Goal: Navigation & Orientation: Find specific page/section

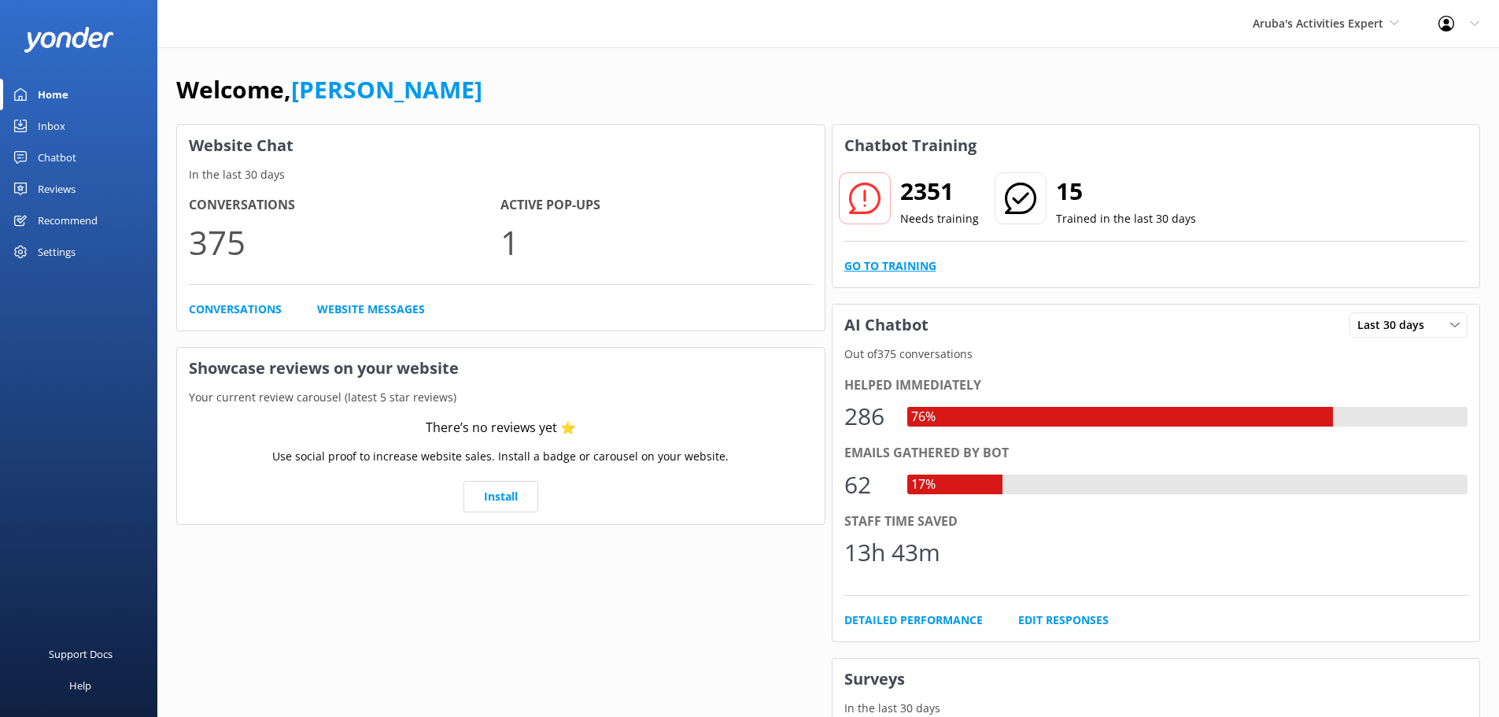
click at [895, 264] on link "Go to Training" at bounding box center [890, 265] width 92 height 17
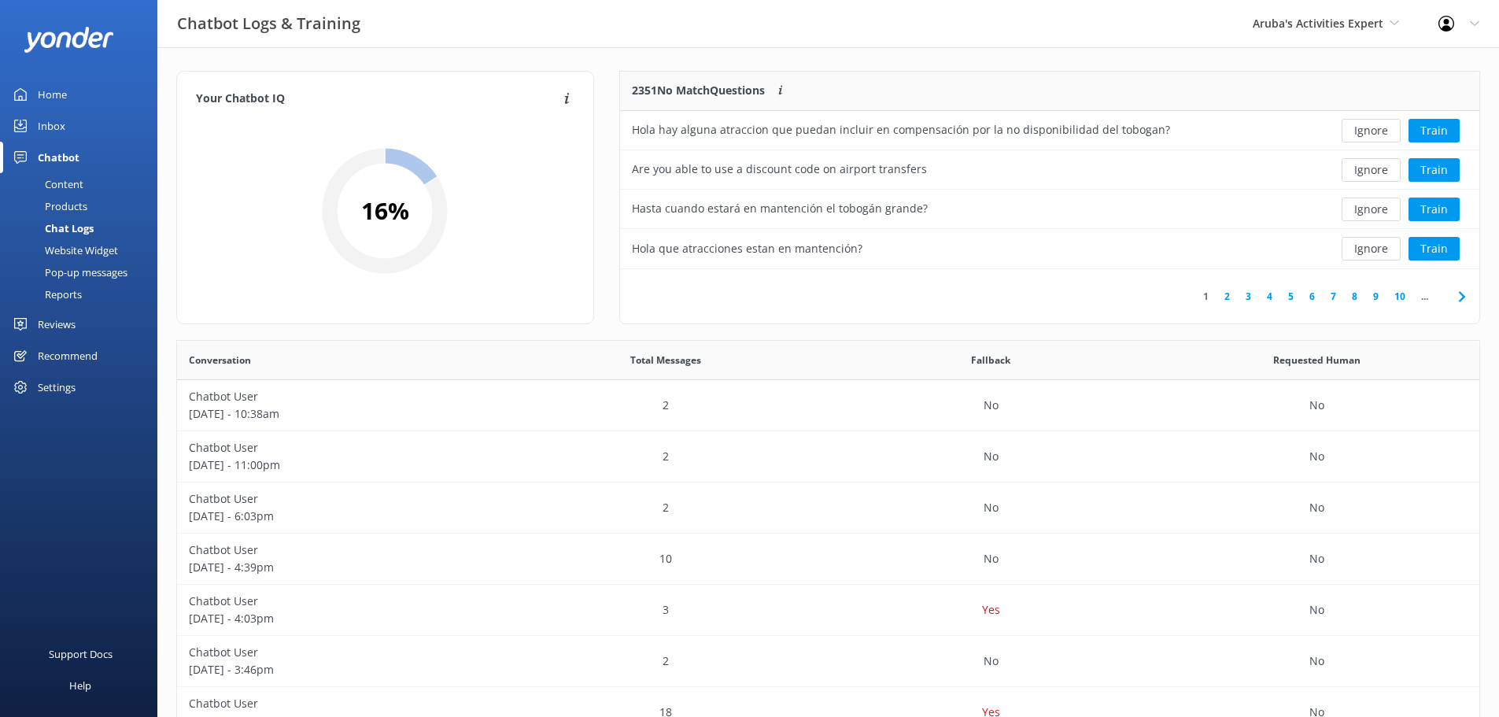
scroll to position [186, 848]
click at [58, 103] on div "Home" at bounding box center [52, 94] width 29 height 31
